Goal: Check status: Check status

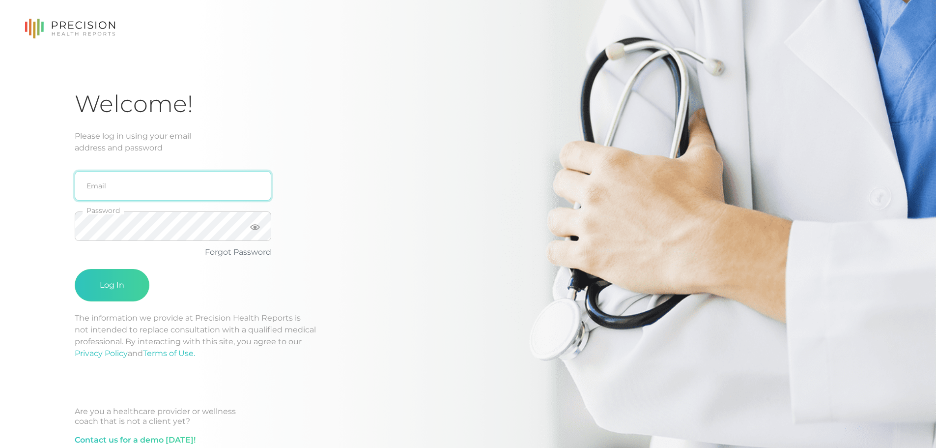
type input "[EMAIL_ADDRESS][DOMAIN_NAME]"
click at [168, 188] on input "[EMAIL_ADDRESS][DOMAIN_NAME]" at bounding box center [173, 185] width 197 height 29
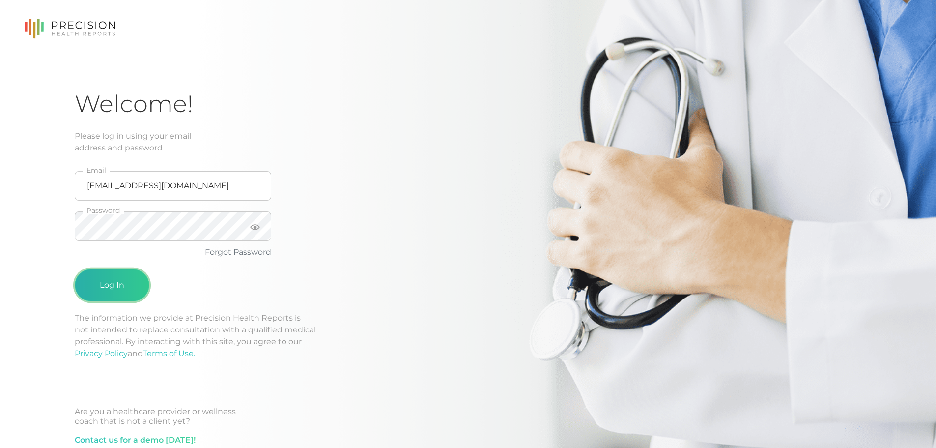
click at [105, 287] on button "Log In" at bounding box center [112, 285] width 75 height 32
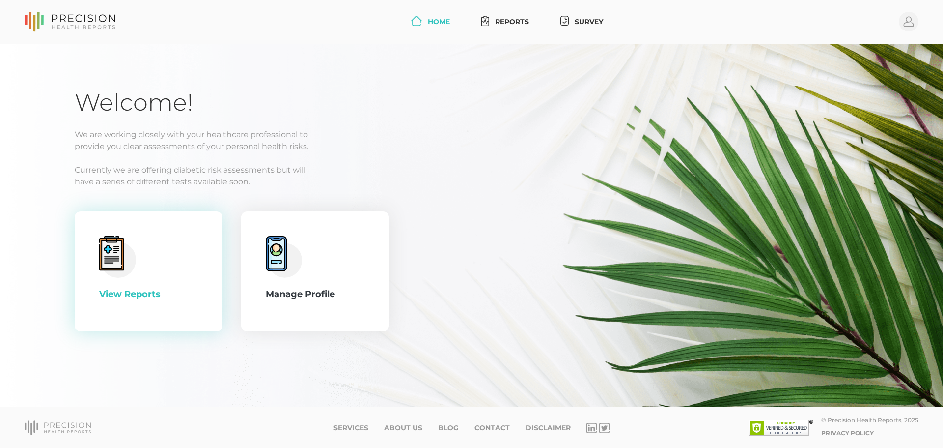
click at [113, 260] on icon at bounding box center [112, 254] width 20 height 28
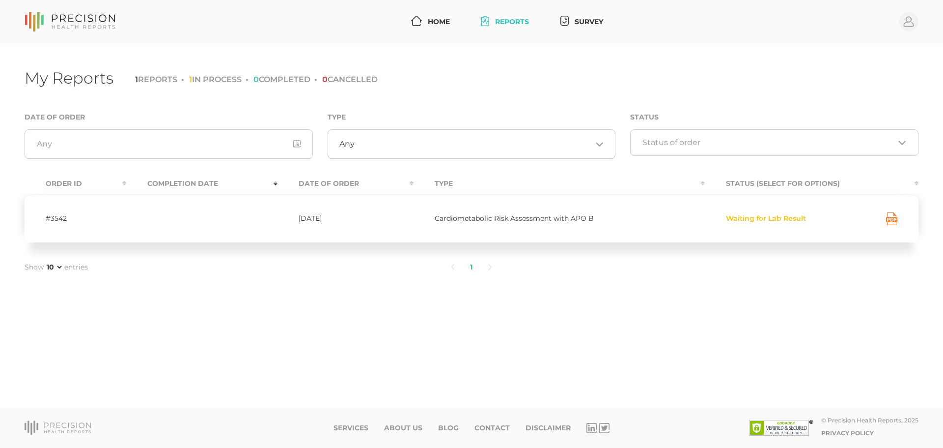
click at [82, 266] on label "Show 10 25 50 75 entries" at bounding box center [56, 267] width 63 height 10
click at [63, 266] on select "10 25 50 75" at bounding box center [54, 267] width 19 height 10
